Goal: Task Accomplishment & Management: Manage account settings

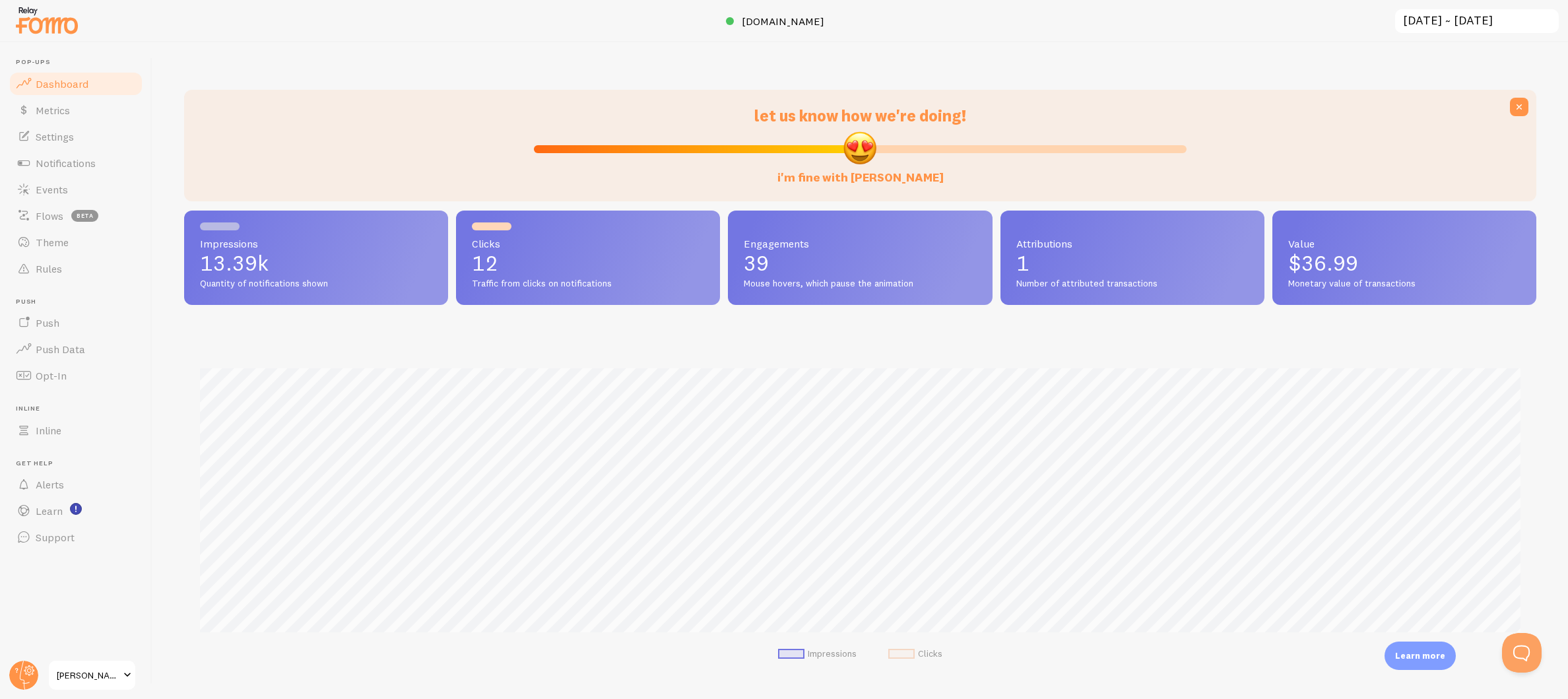
click at [117, 669] on span "[PERSON_NAME]" at bounding box center [88, 676] width 62 height 16
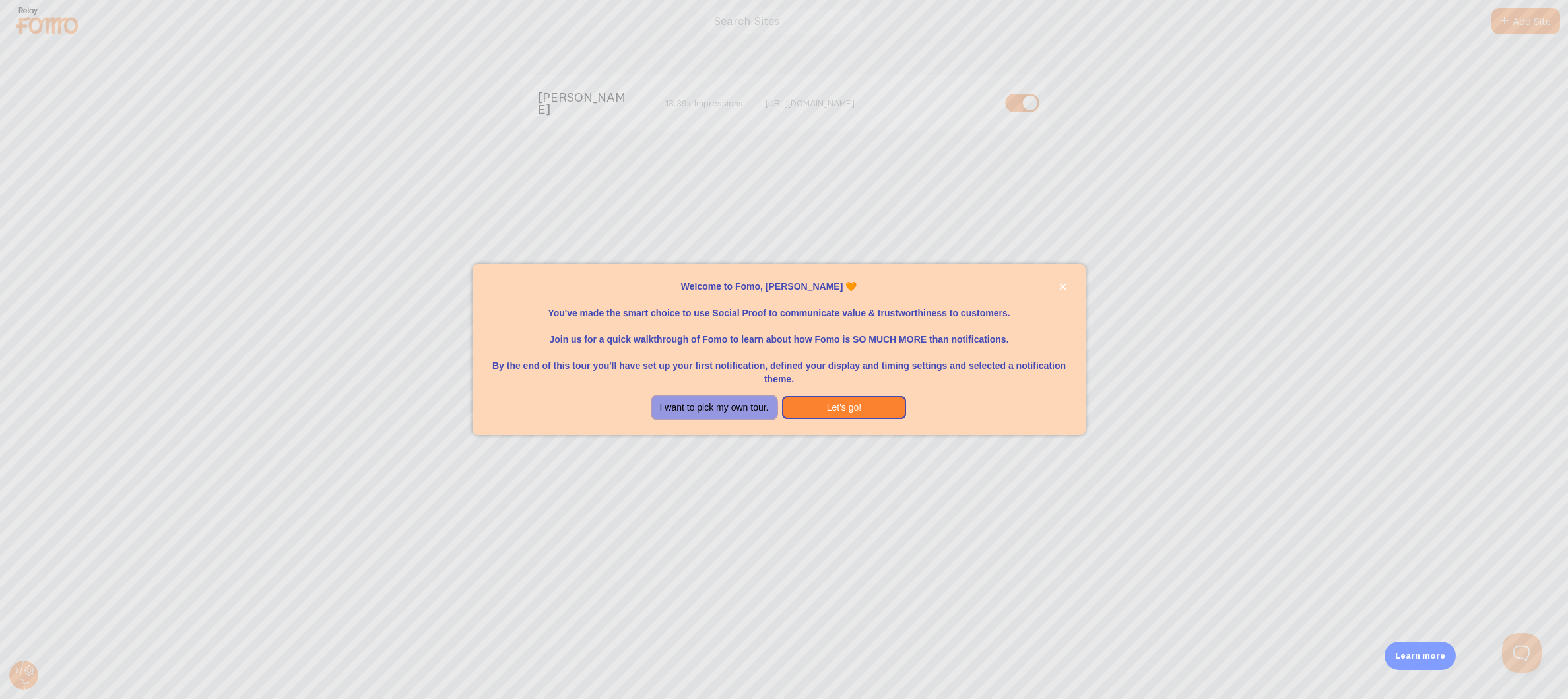
click at [748, 406] on button "I want to pick my own tour." at bounding box center [714, 408] width 125 height 23
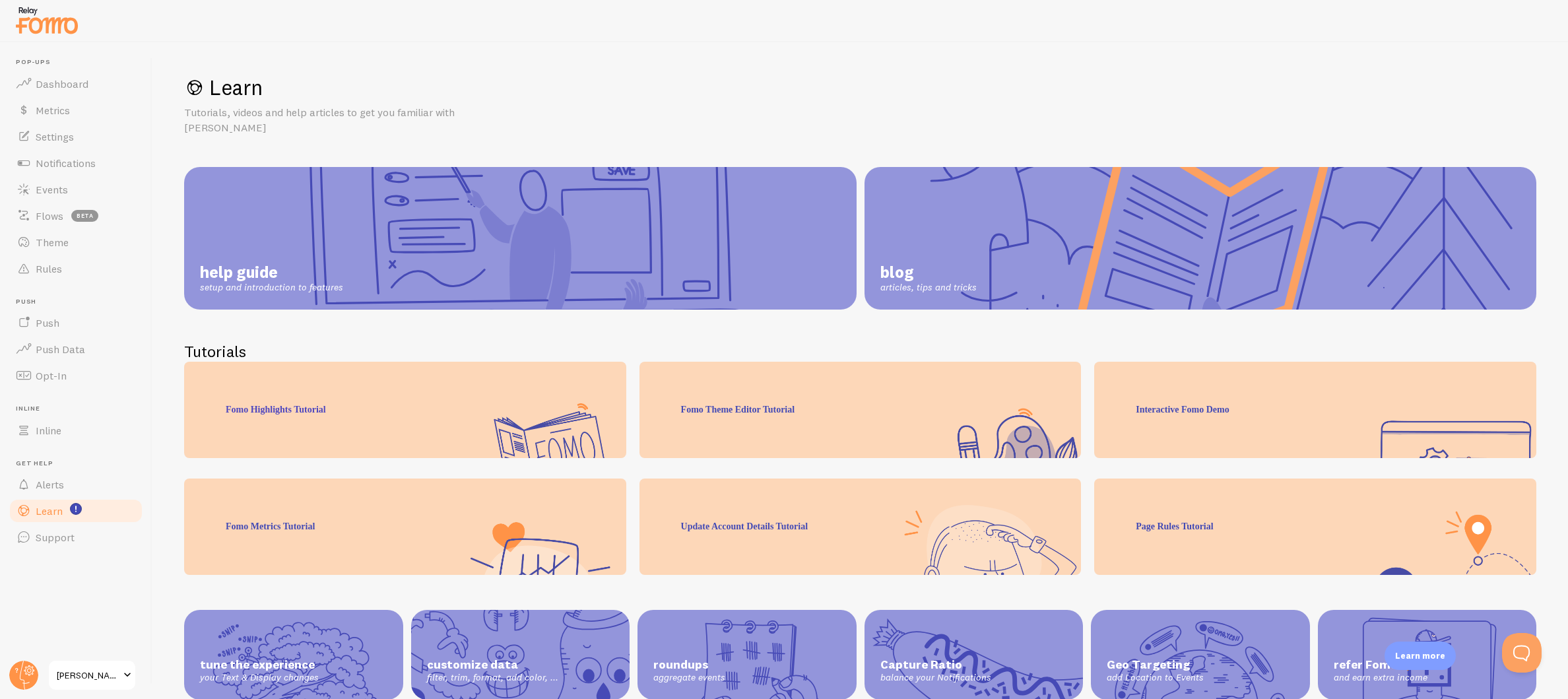
click at [126, 676] on span at bounding box center [127, 676] width 16 height 16
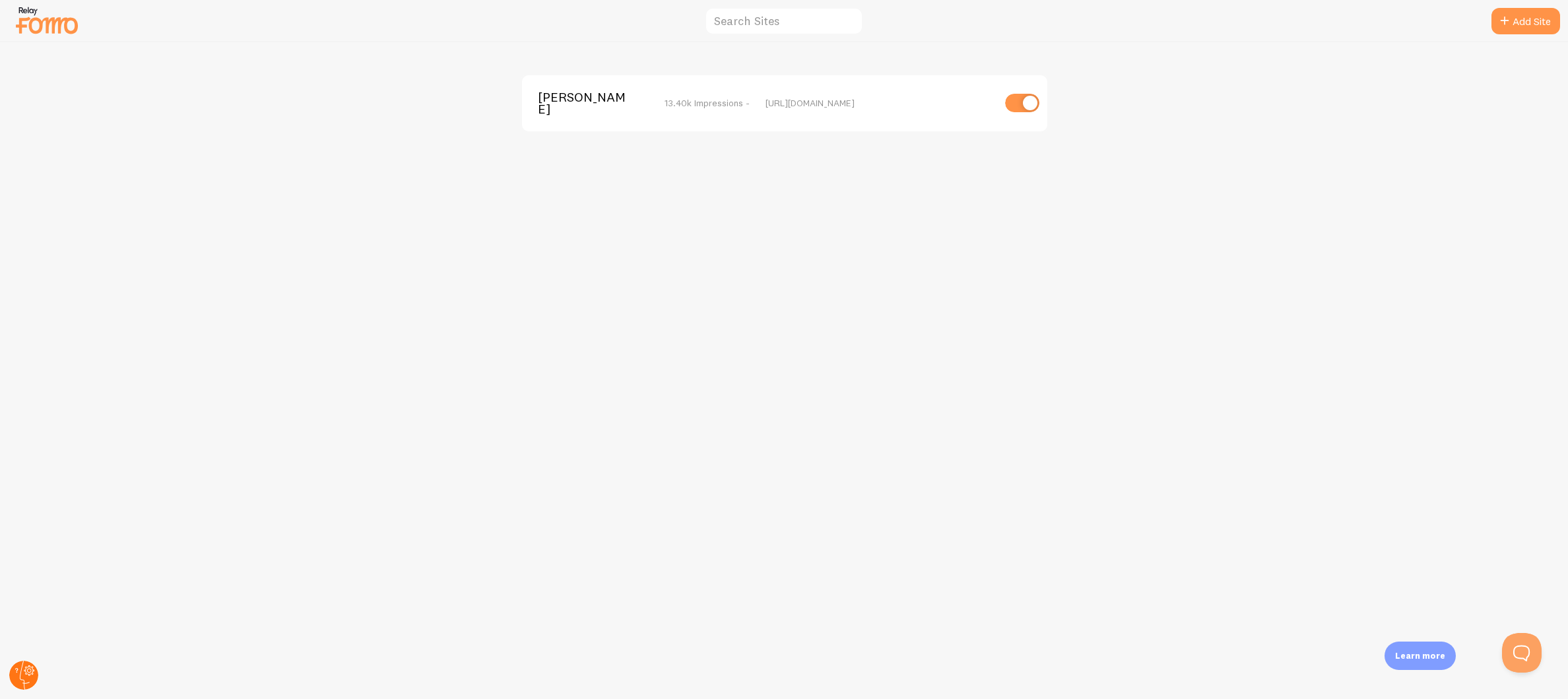
click at [23, 679] on icon at bounding box center [24, 675] width 10 height 29
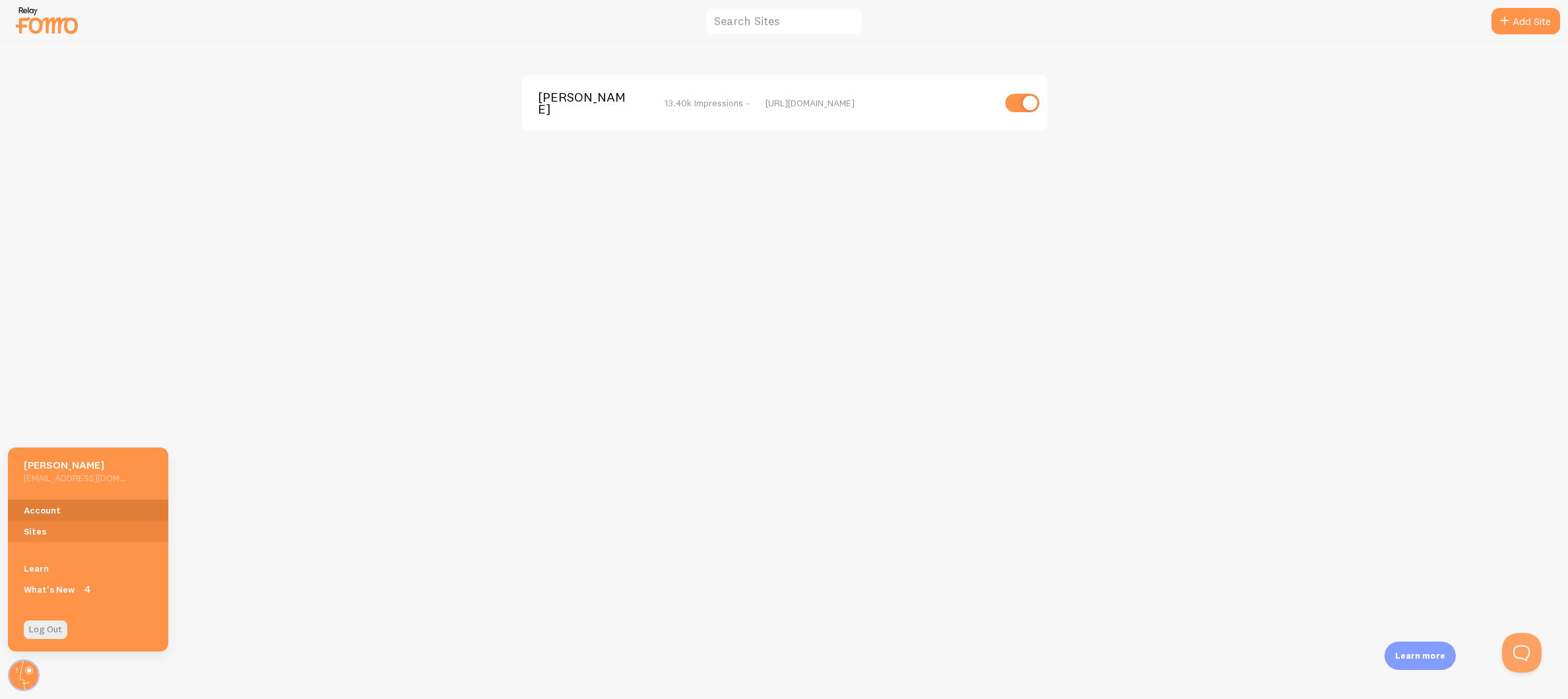
click at [44, 500] on link "Account" at bounding box center [88, 510] width 161 height 21
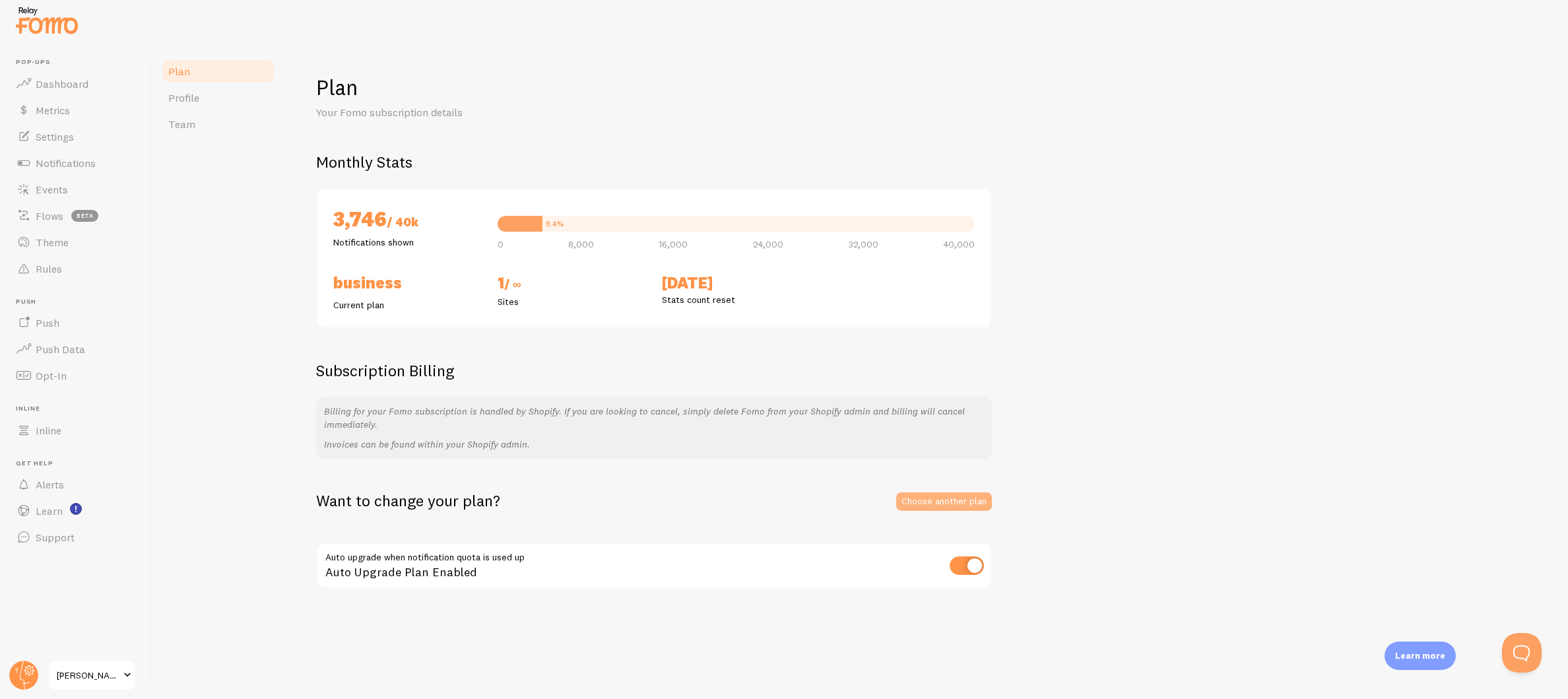
click at [938, 493] on link "Choose another plan" at bounding box center [943, 502] width 96 height 19
